Goal: Task Accomplishment & Management: Manage account settings

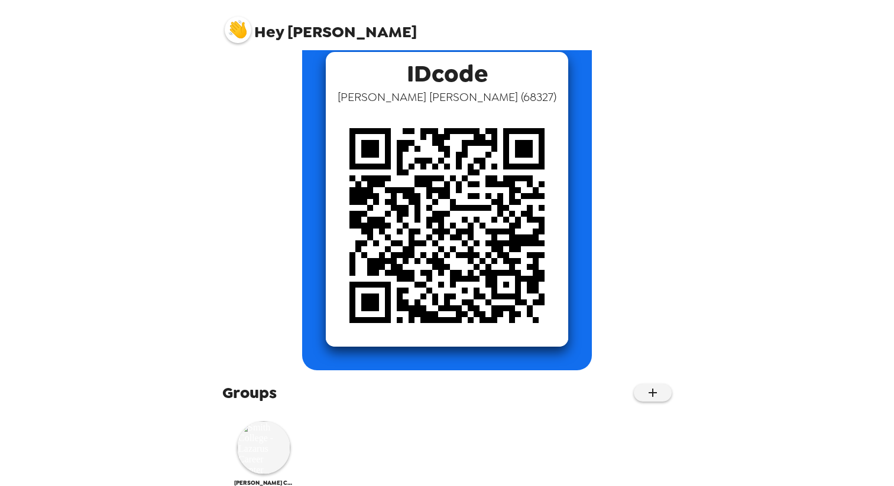
scroll to position [94, 0]
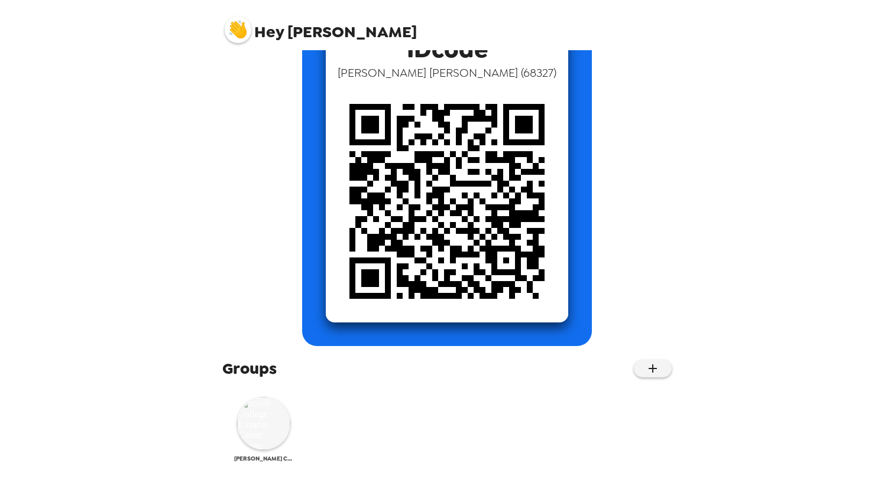
click at [261, 416] on img at bounding box center [263, 423] width 53 height 53
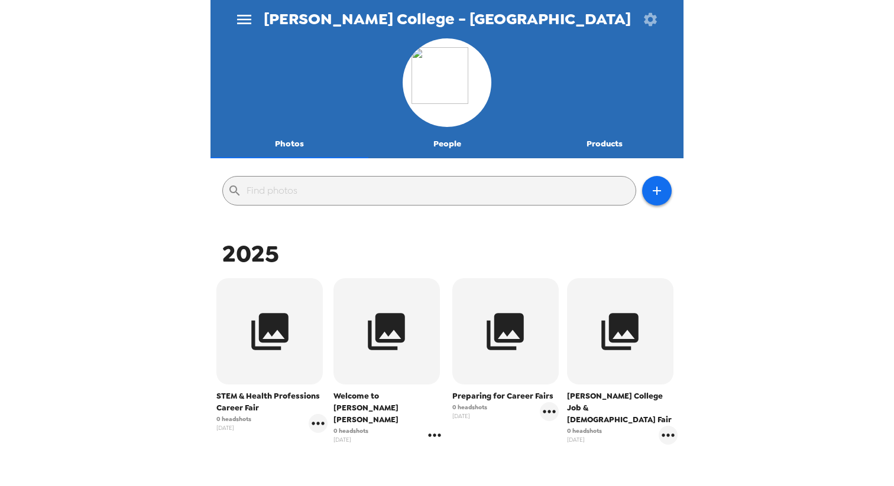
click at [432, 426] on icon "gallery menu" at bounding box center [434, 435] width 19 height 19
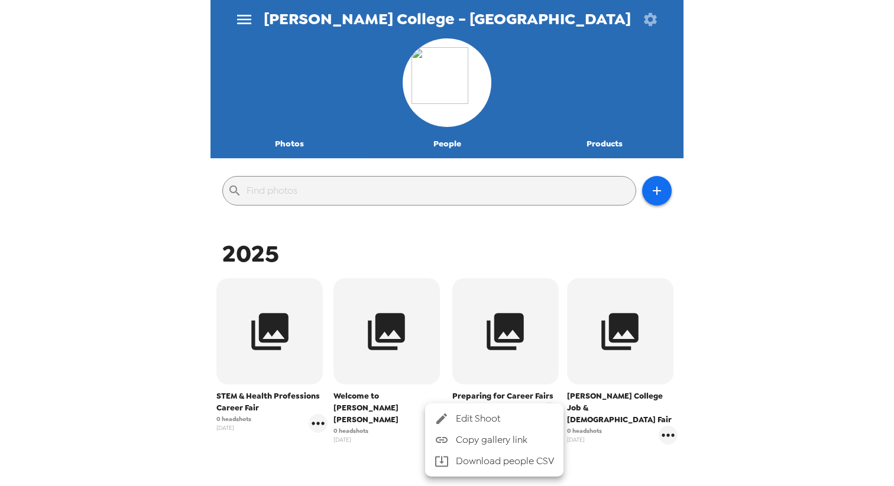
click at [449, 421] on div at bounding box center [444, 419] width 21 height 14
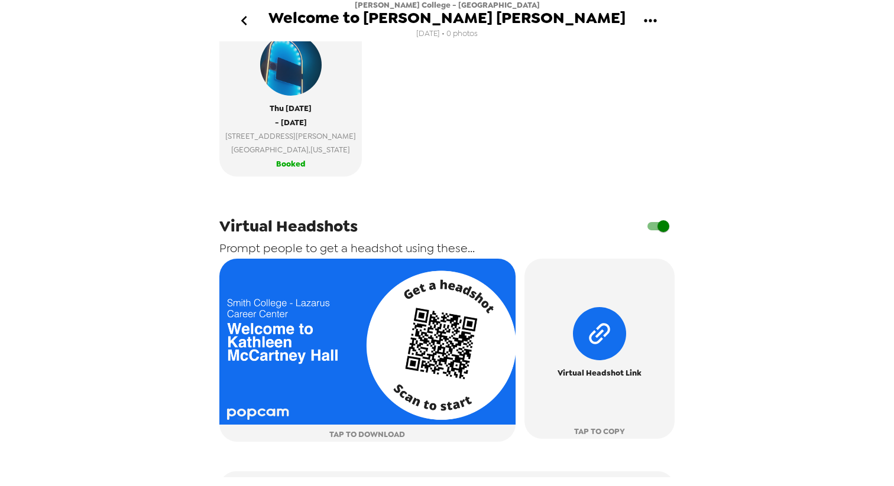
scroll to position [361, 0]
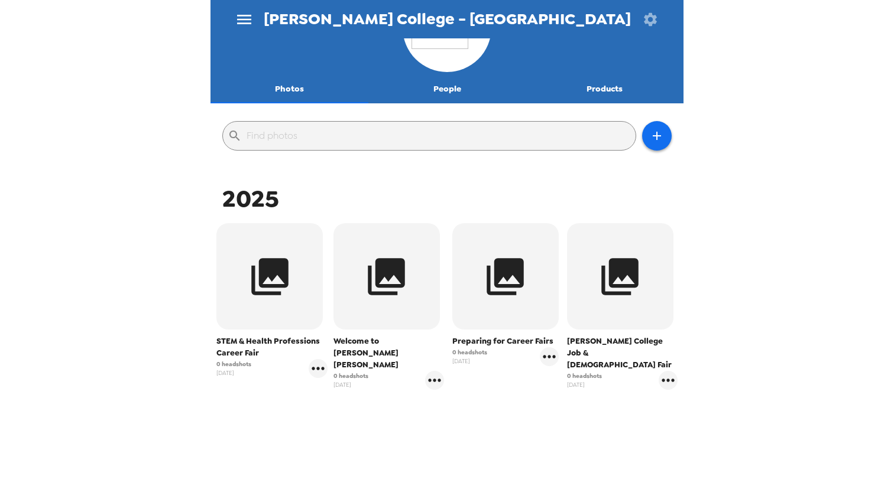
scroll to position [77, 0]
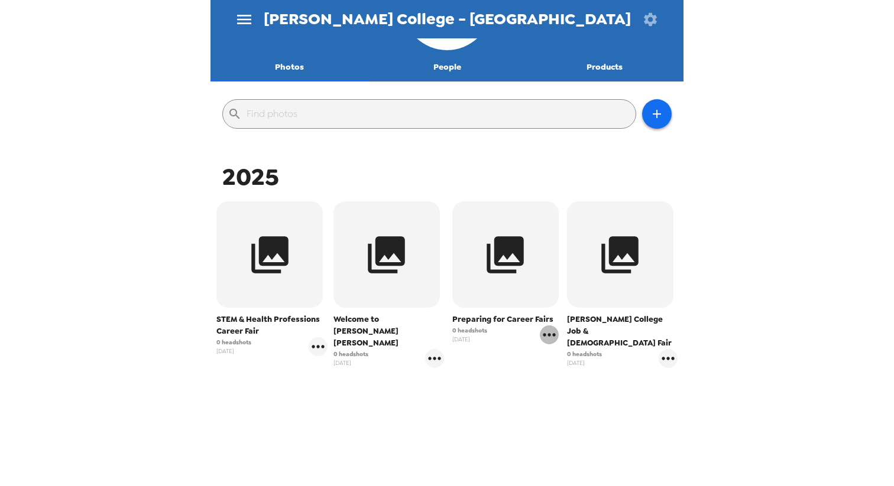
click at [547, 335] on icon "gallery menu" at bounding box center [549, 335] width 19 height 19
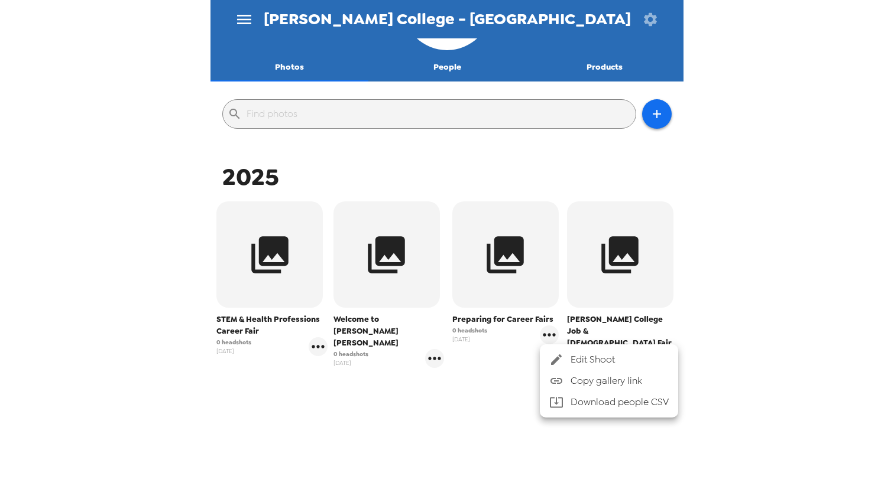
click at [565, 356] on div at bounding box center [559, 360] width 21 height 14
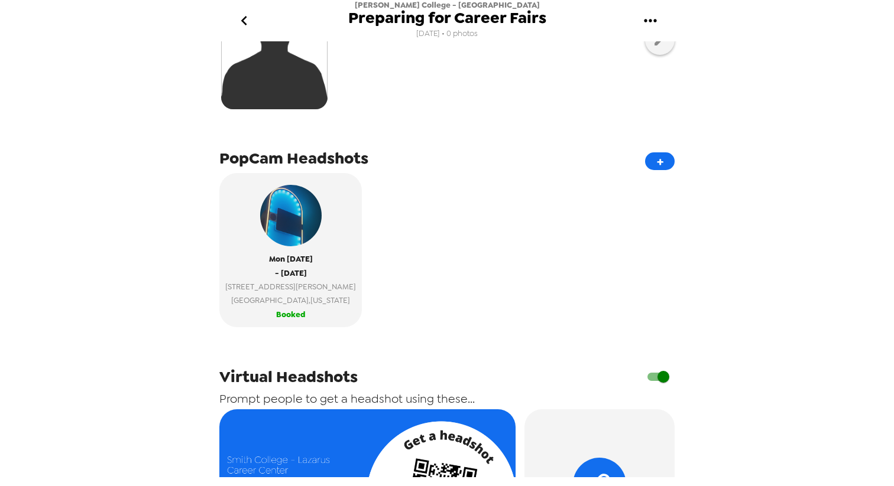
scroll to position [136, 0]
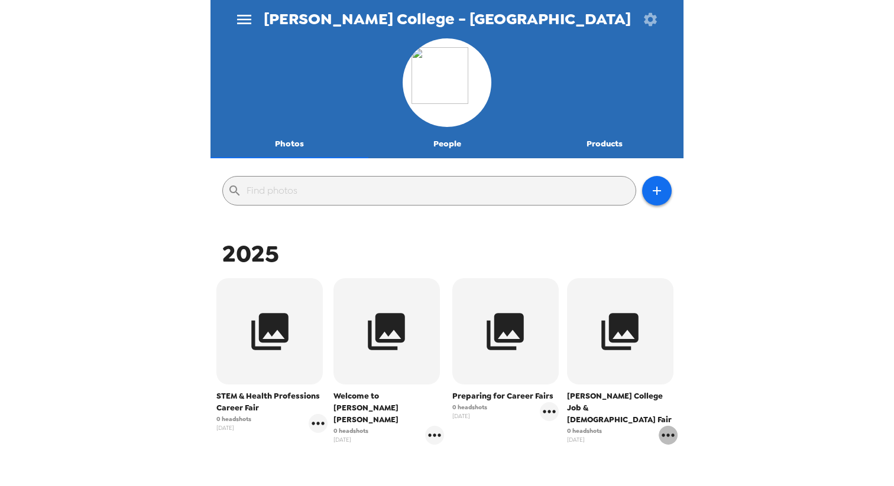
click at [667, 426] on icon "gallery menu" at bounding box center [667, 435] width 19 height 19
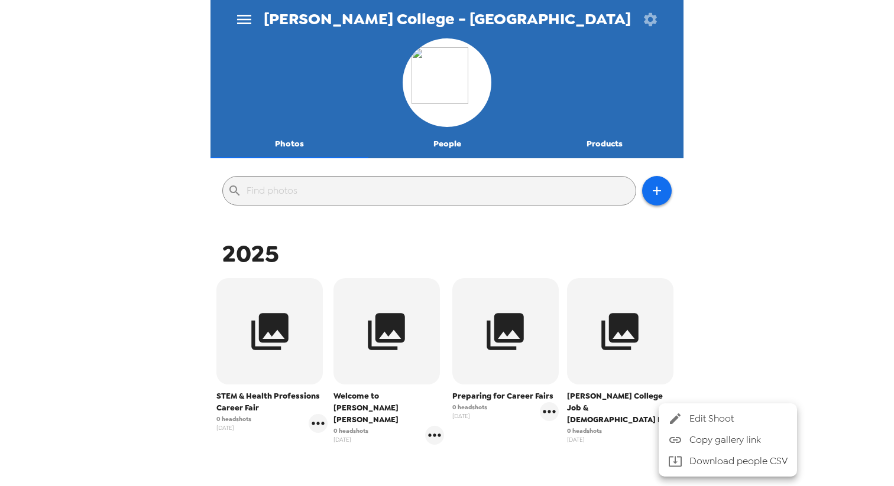
click at [695, 420] on span "Edit Shoot" at bounding box center [738, 419] width 98 height 14
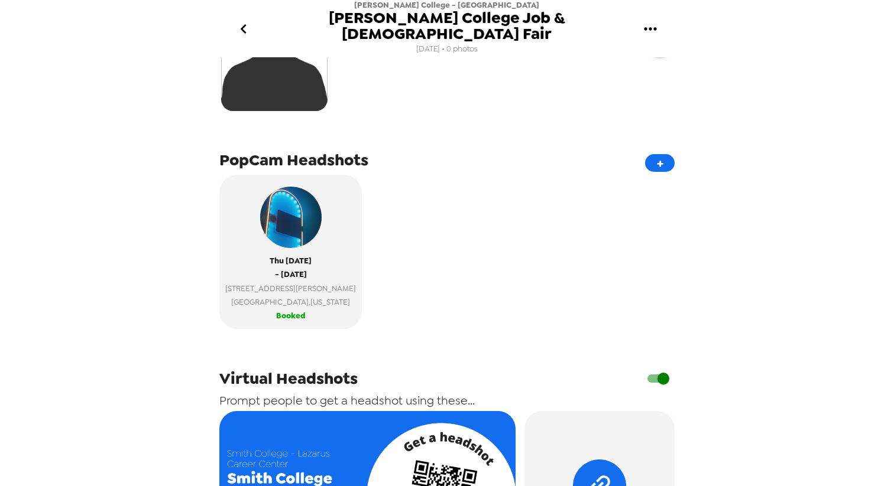
scroll to position [150, 0]
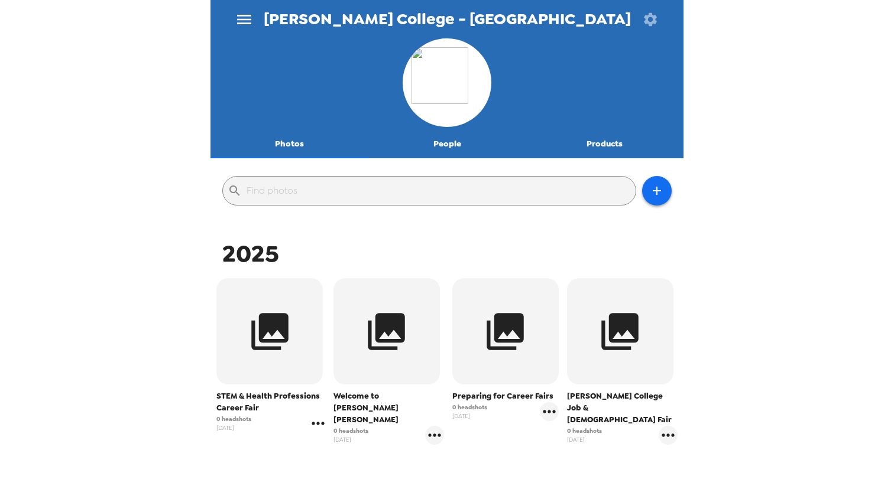
click at [316, 424] on icon "gallery menu" at bounding box center [318, 423] width 12 height 3
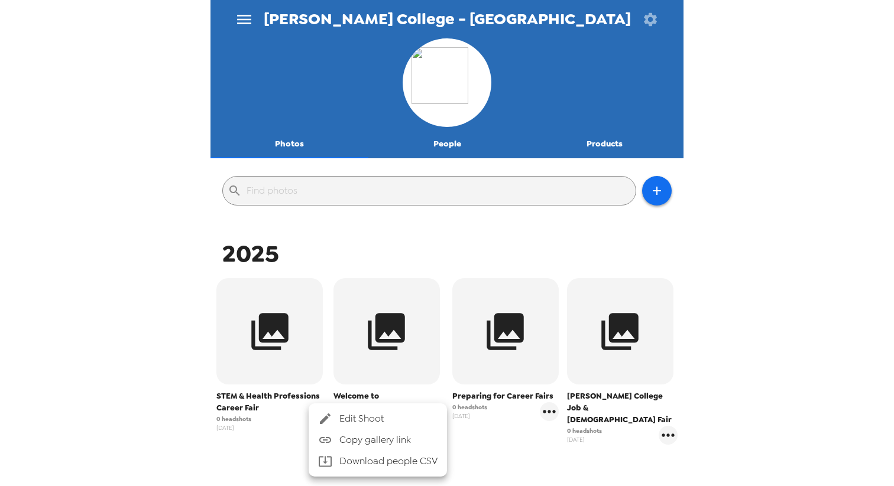
click at [346, 423] on span "Edit Shoot" at bounding box center [388, 419] width 98 height 14
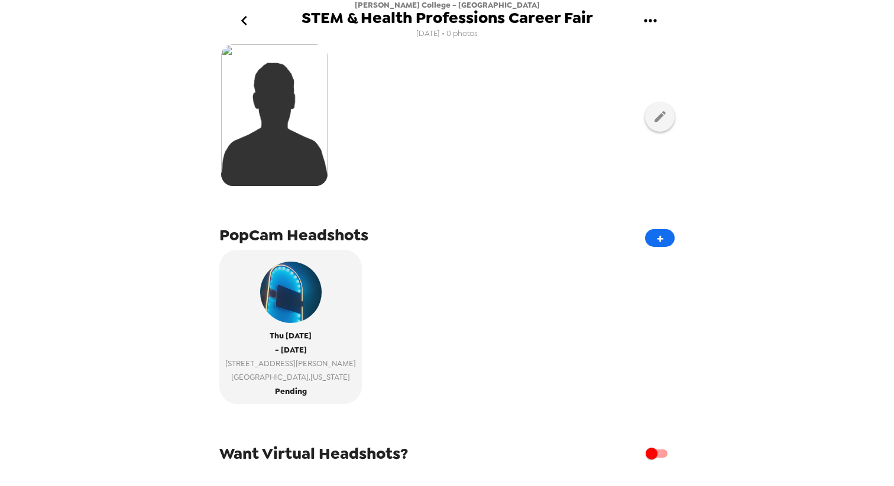
scroll to position [48, 0]
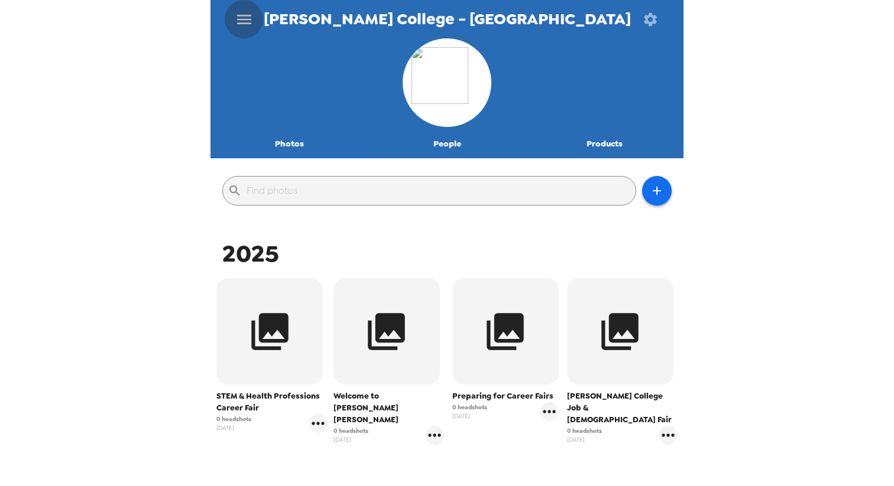
click at [245, 18] on icon "menu" at bounding box center [244, 19] width 19 height 19
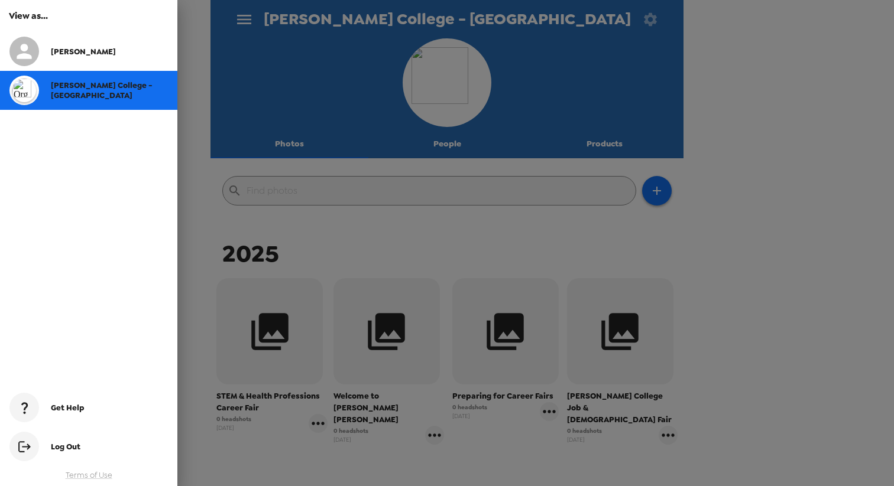
click at [101, 415] on div "Get Help" at bounding box center [88, 407] width 177 height 39
